Goal: Use online tool/utility: Use online tool/utility

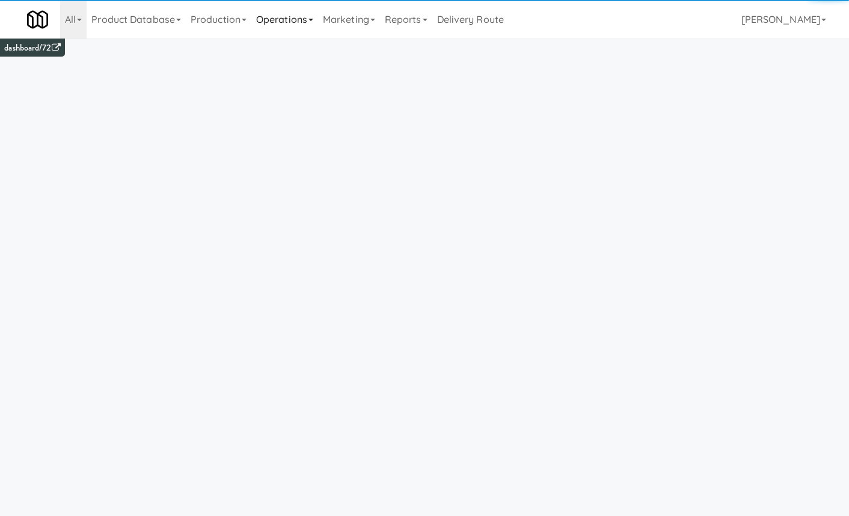
click at [306, 25] on link "Operations" at bounding box center [284, 19] width 67 height 38
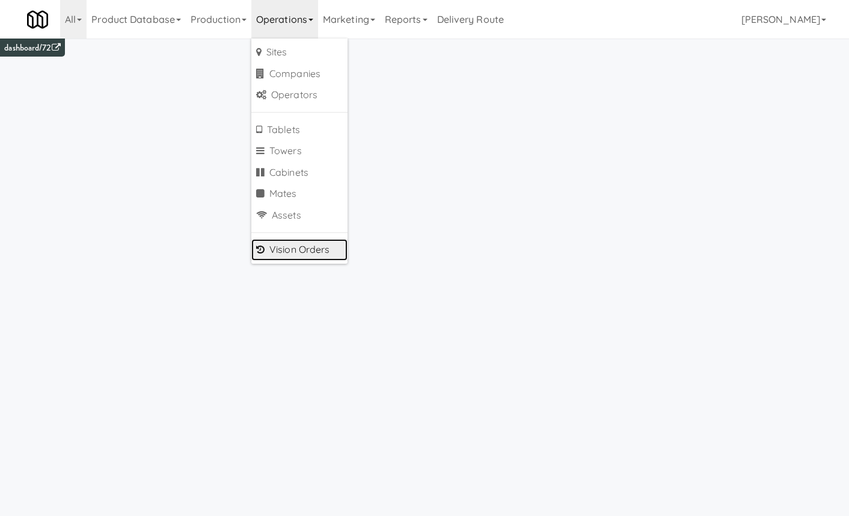
click at [328, 241] on link "Vision Orders" at bounding box center [299, 250] width 96 height 22
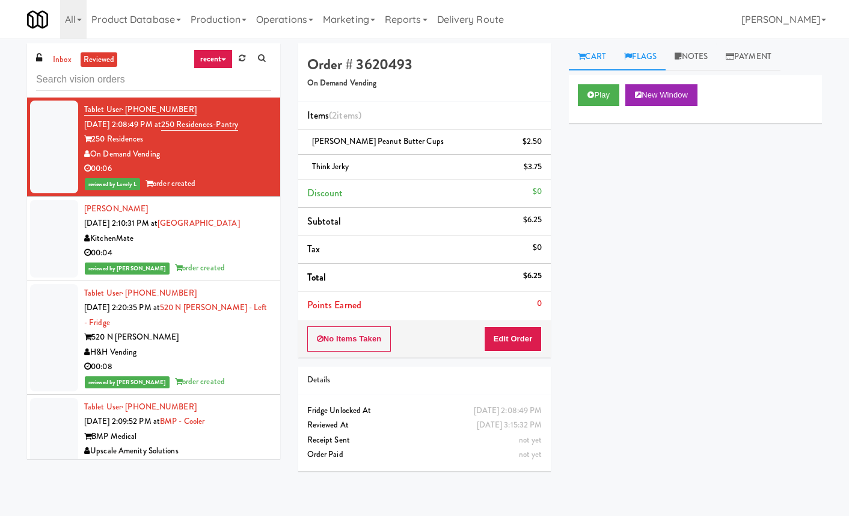
click at [639, 62] on link "Flags" at bounding box center [640, 56] width 51 height 27
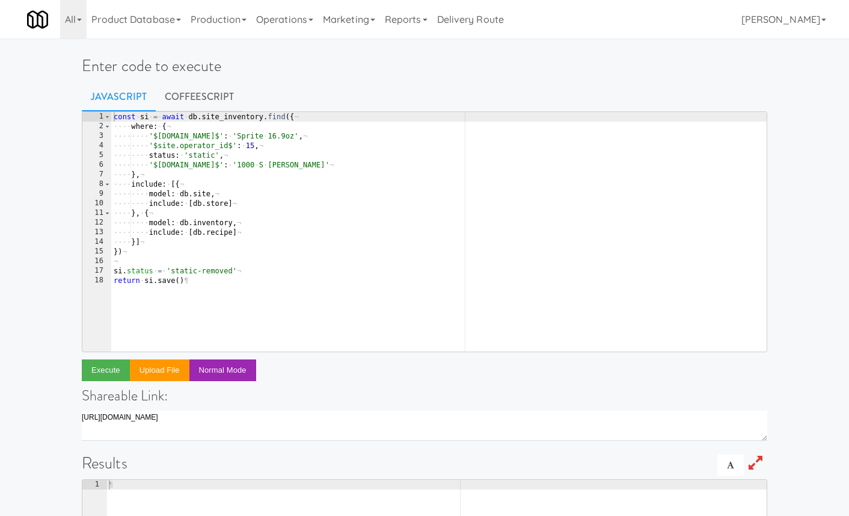
click at [228, 148] on div "const · si · = · await · db . site_inventory . find ({ ¬ ···· where : · { ¬ ···…" at bounding box center [439, 241] width 656 height 259
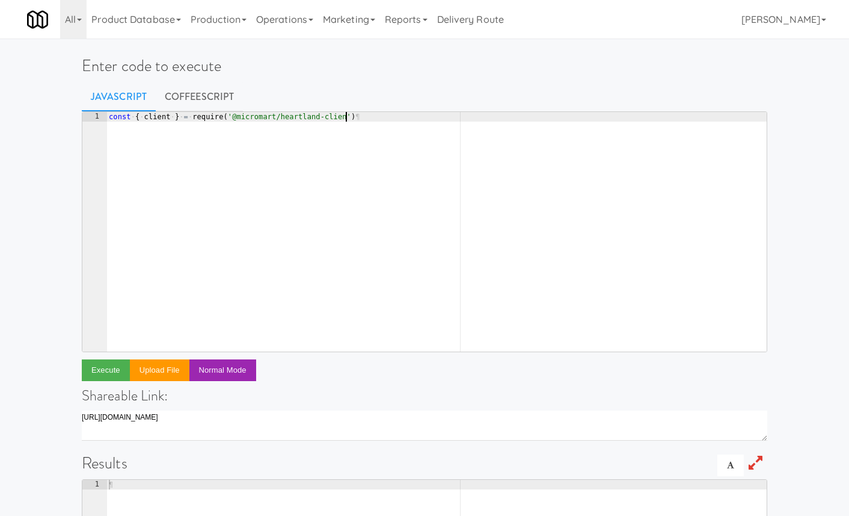
scroll to position [0, 19]
click at [152, 116] on div "const · { · client · } · = · require ( '@micromart/heartland-client' ) ¶" at bounding box center [436, 241] width 660 height 259
type textarea "const { default: client } = require('@micromart/heartland-client')"
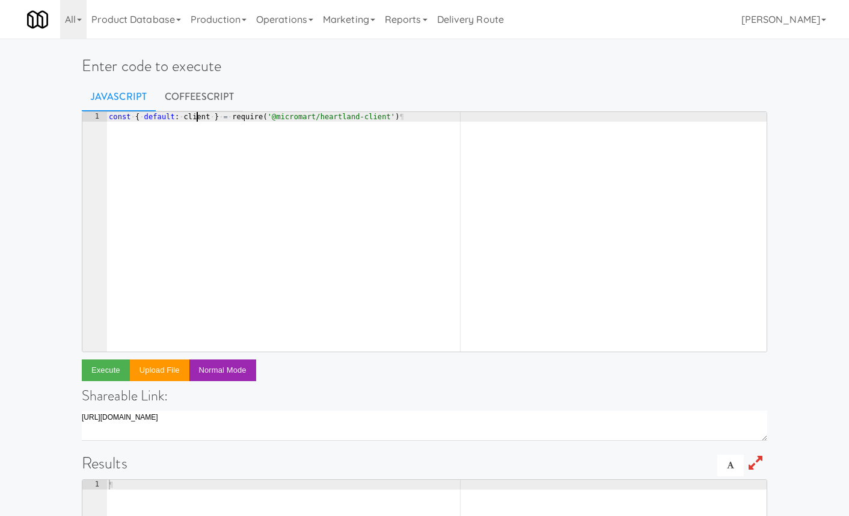
click at [198, 117] on div "const · { · default : · client · } · = · require ( '@micromart/heartland-client…" at bounding box center [436, 241] width 660 height 259
click at [482, 117] on div "const · { · default : · client · } · = · require ( '@micromart/heartland-client…" at bounding box center [436, 241] width 660 height 259
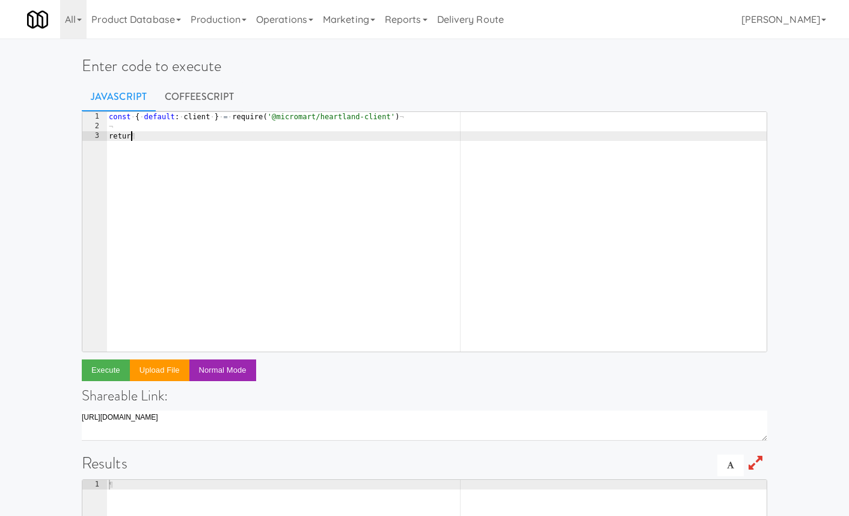
scroll to position [0, 2]
paste textarea "client"
click at [104, 377] on button "Execute" at bounding box center [106, 370] width 48 height 22
click at [101, 369] on button "Execute" at bounding box center [106, 370] width 48 height 22
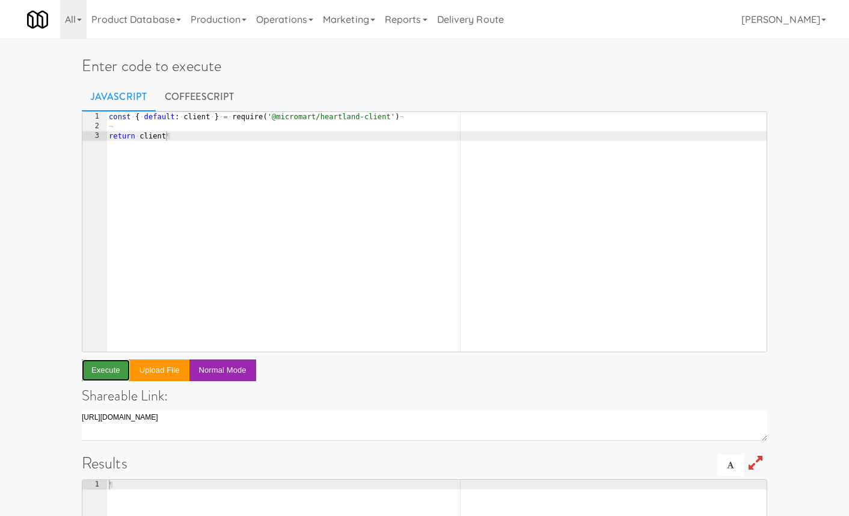
click at [101, 369] on button "Execute" at bounding box center [106, 370] width 48 height 22
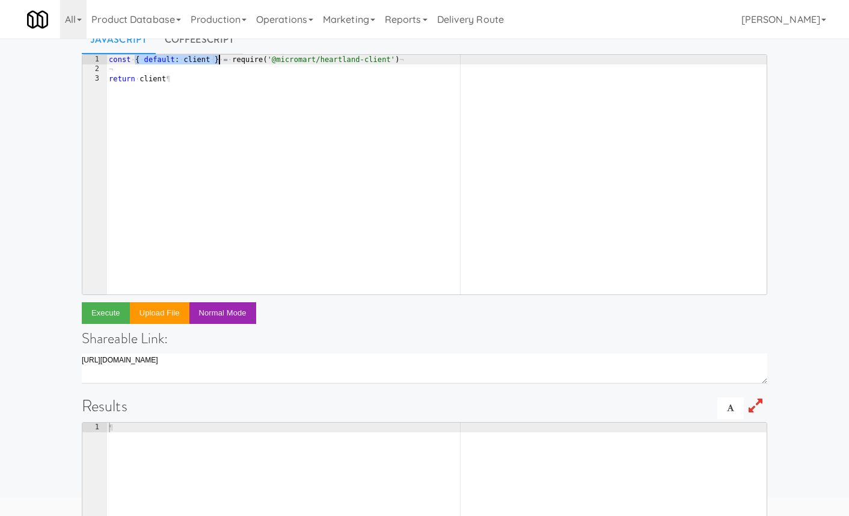
drag, startPoint x: 134, startPoint y: 57, endPoint x: 220, endPoint y: 57, distance: 86.0
click at [220, 57] on div "const · { · default : · client · } · = · require ( '@micromart/heartland-client…" at bounding box center [436, 184] width 660 height 259
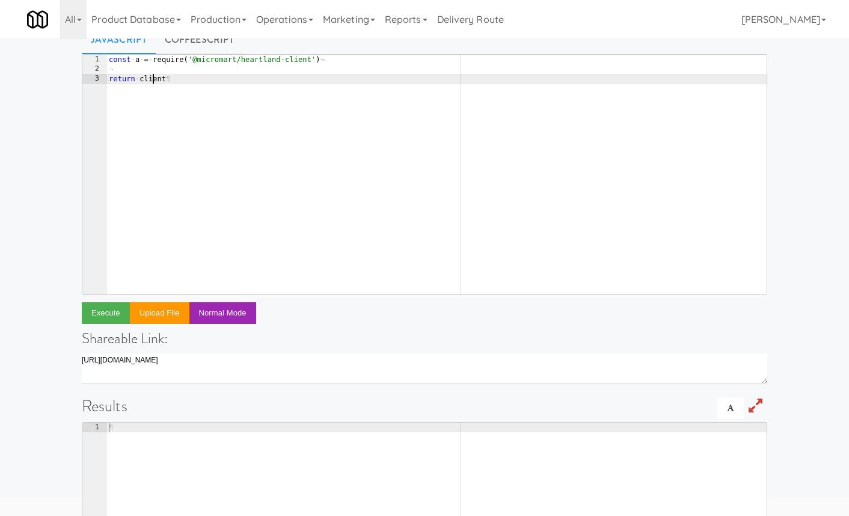
click at [153, 81] on div "const · a · = · require ( '@micromart/heartland-client' ) ¬ ¬ return · client ¶" at bounding box center [436, 184] width 660 height 259
click at [112, 310] on button "Execute" at bounding box center [106, 313] width 48 height 22
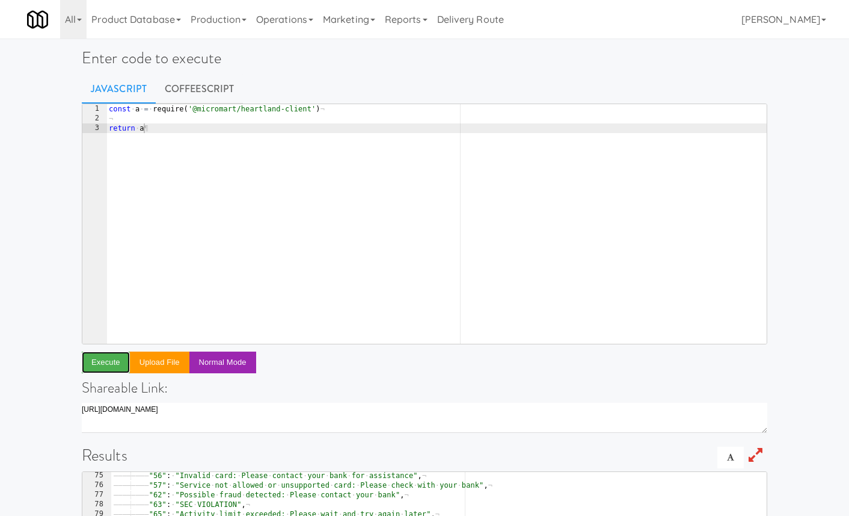
scroll to position [0, 0]
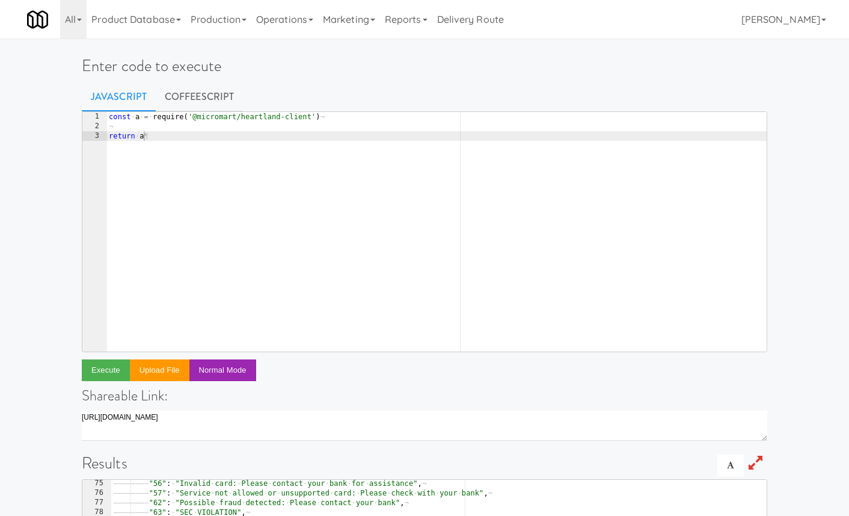
click at [154, 136] on div "const · a · = · require ( '@micromart/heartland-client' ) ¬ ¬ return · a ¶" at bounding box center [436, 241] width 660 height 259
click at [158, 135] on div "const · a · = · require ( '@micromart/heartland-client' ) ¬ ¬ return · client .…" at bounding box center [436, 241] width 660 height 259
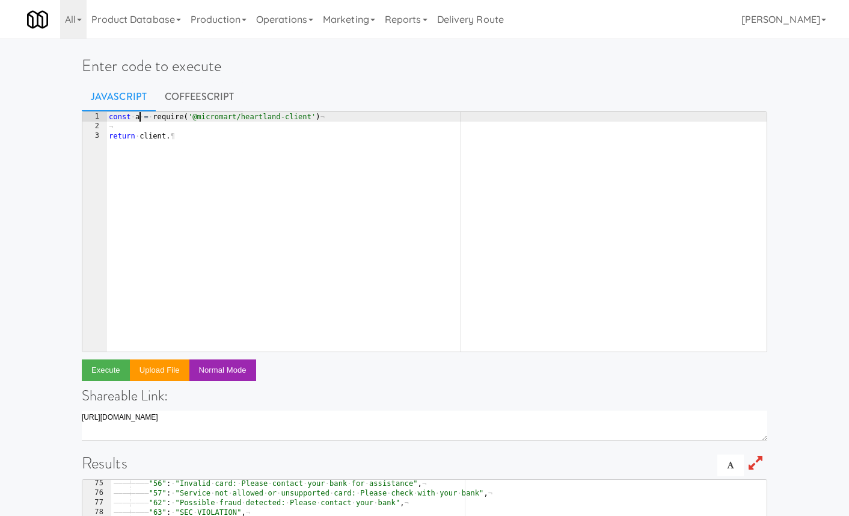
click at [139, 119] on div "const · a · = · require ( '@micromart/heartland-client' ) ¬ ¬ return · client .…" at bounding box center [436, 241] width 660 height 259
paste textarea "client"
click at [213, 133] on div "const · client . · = · require ( '@micromart/heartland-client' ) ¬ ¬ return · c…" at bounding box center [436, 241] width 660 height 259
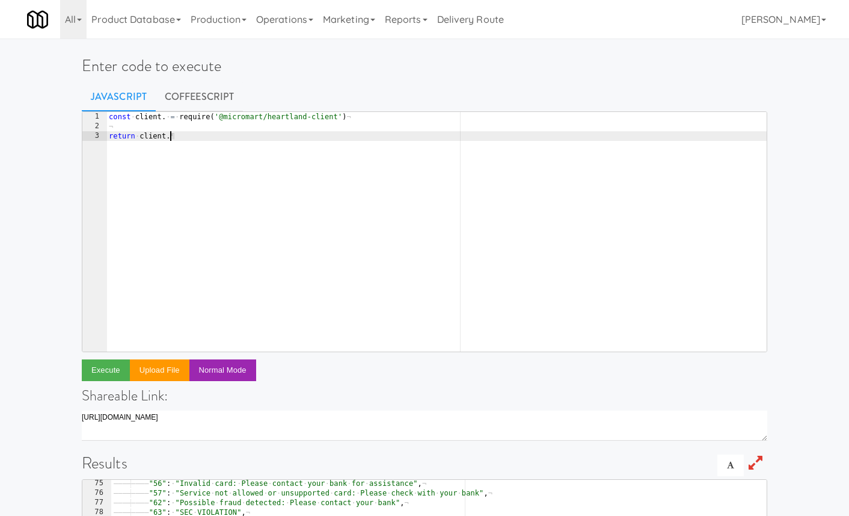
paste textarea "reportOpenAuths"
click at [104, 364] on button "Execute" at bounding box center [106, 370] width 48 height 22
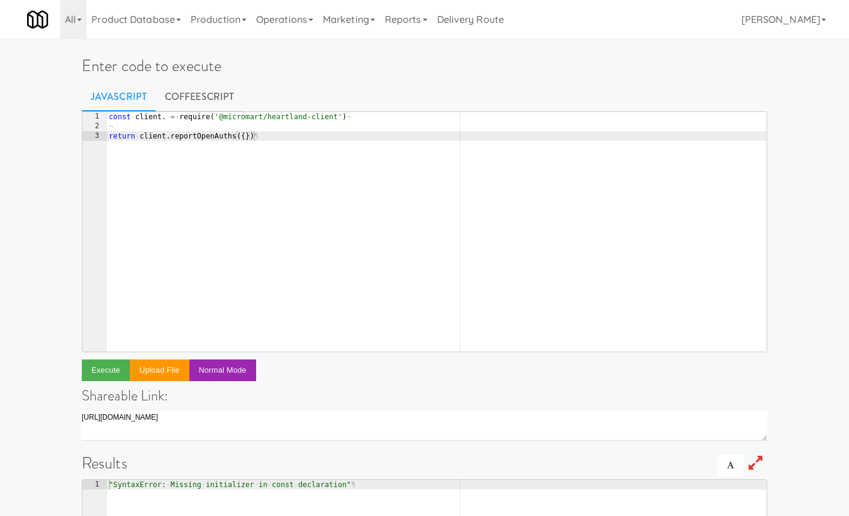
click at [165, 119] on div "const · client . · = · require ( '@micromart/heartland-client' ) ¬ ¬ return · c…" at bounding box center [436, 241] width 660 height 259
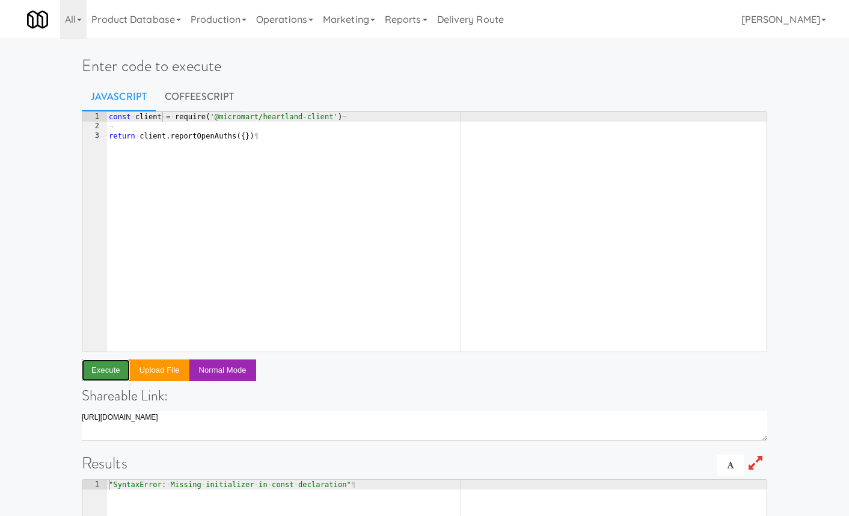
click at [106, 363] on button "Execute" at bounding box center [106, 370] width 48 height 22
click at [136, 119] on div "const · client · = · require ( '@micromart/heartland-client' ) ¬ ¬ return · cli…" at bounding box center [436, 241] width 660 height 259
click at [109, 372] on button "Execute" at bounding box center [106, 370] width 48 height 22
drag, startPoint x: 392, startPoint y: 115, endPoint x: 270, endPoint y: 115, distance: 121.5
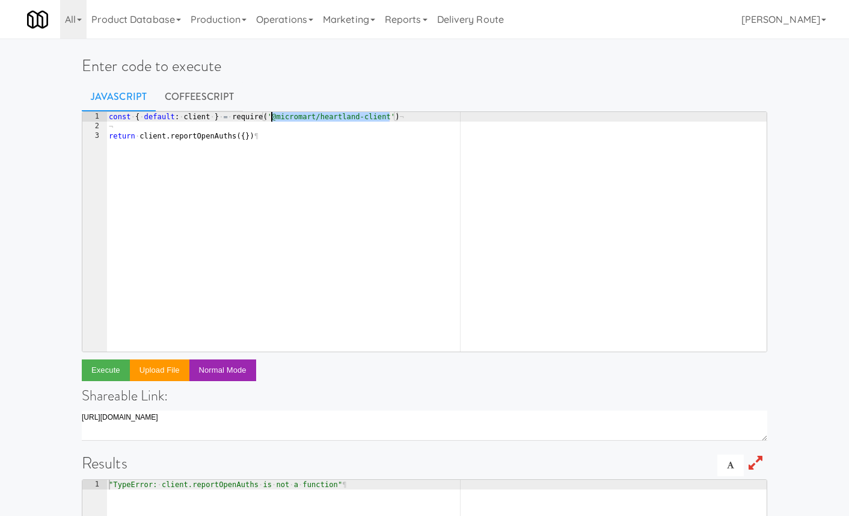
click at [270, 115] on div "const · { · default : · client · } · = · require ( '@micromart/heartland-client…" at bounding box center [436, 241] width 660 height 259
click at [266, 117] on div "const · { · default : · client · } · = · require ( '@micromart/heartland-client…" at bounding box center [436, 241] width 660 height 259
drag, startPoint x: 270, startPoint y: 119, endPoint x: 388, endPoint y: 119, distance: 117.9
click at [388, 119] on div "const · { · default : · client · } · = · require ( '@micromart/heartland-client…" at bounding box center [436, 241] width 660 height 259
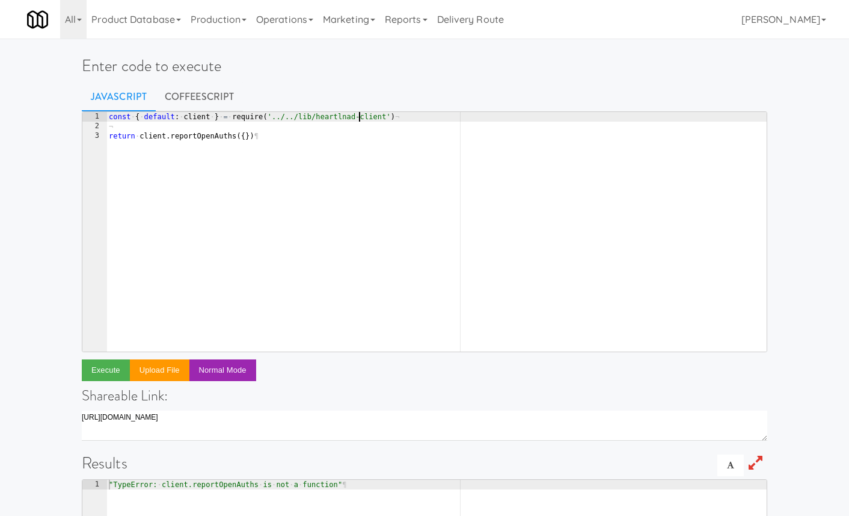
click at [357, 117] on div "const · { · default : · client · } · = · require ( '../../lib/heartlnad-client'…" at bounding box center [436, 241] width 660 height 259
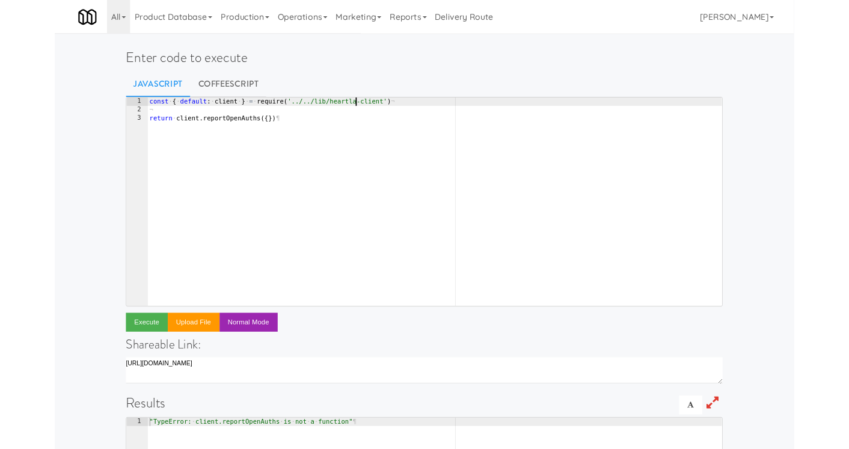
scroll to position [0, 20]
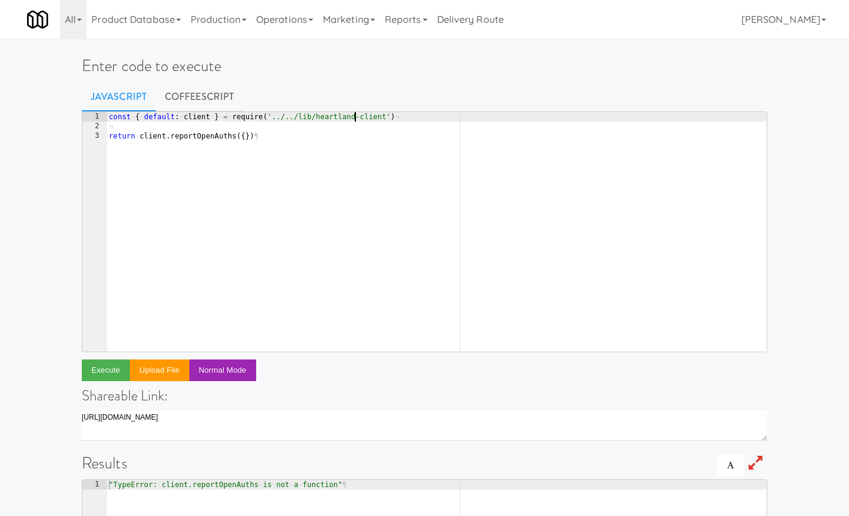
type textarea "const { default: client } = require('../../lib/heartland-client')"
click at [99, 372] on button "Execute" at bounding box center [106, 370] width 48 height 22
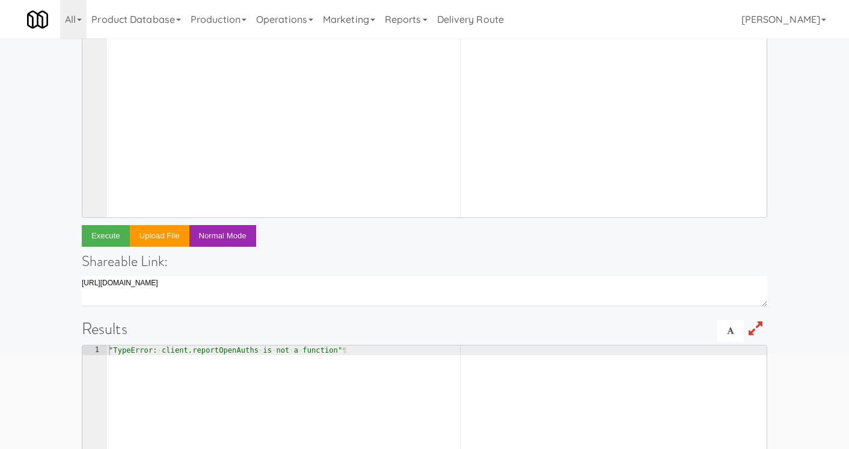
scroll to position [146, 0]
